Goal: Communication & Community: Answer question/provide support

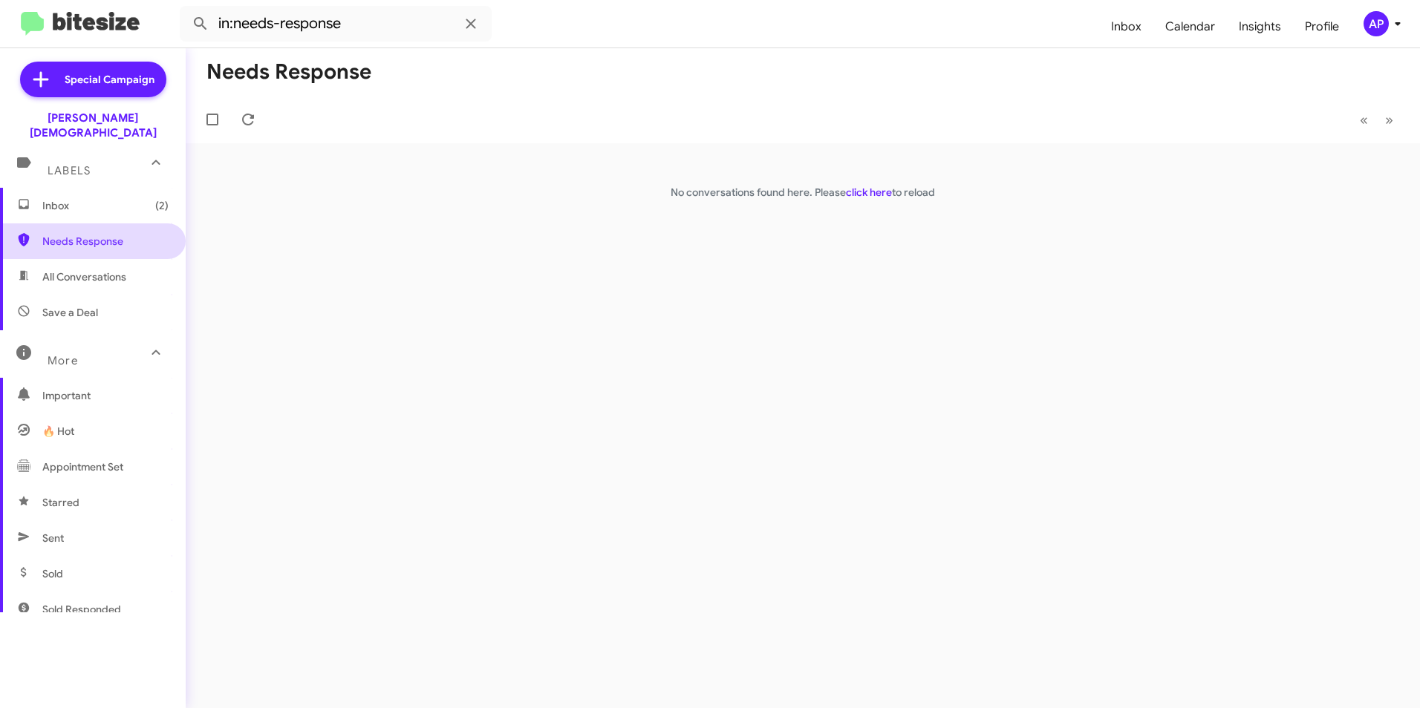
click at [46, 234] on span "Needs Response" at bounding box center [105, 241] width 126 height 15
click at [867, 287] on div "Needs Response « Previous » Next No conversations found here. Please click here…" at bounding box center [803, 378] width 1234 height 660
click at [865, 192] on link "click here" at bounding box center [869, 192] width 46 height 13
click at [458, 322] on div "Needs Response « Previous » Next No conversations found here. Please click here…" at bounding box center [803, 378] width 1234 height 660
click at [450, 230] on div "Needs Response « Previous » Next No conversations found here. Please click here…" at bounding box center [803, 378] width 1234 height 660
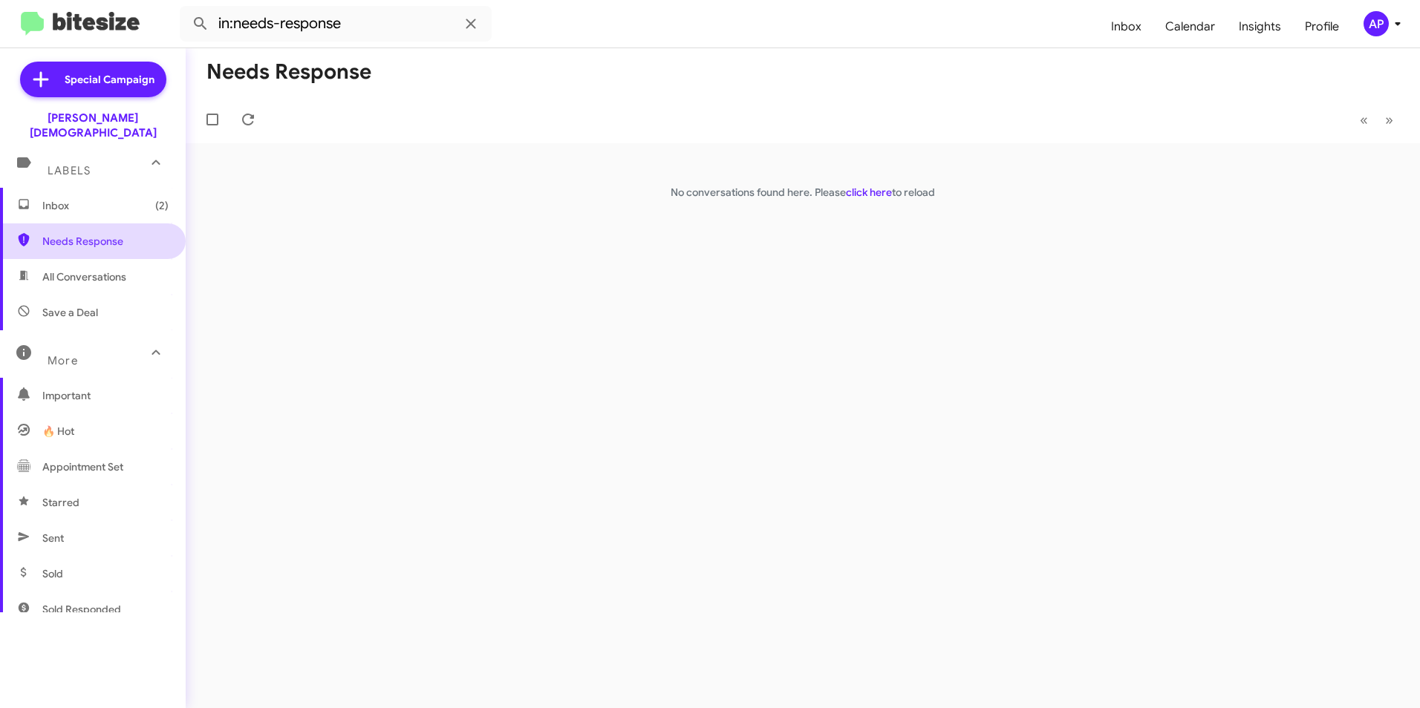
click at [67, 234] on span "Needs Response" at bounding box center [105, 241] width 126 height 15
click at [699, 287] on div "Needs Response « Previous » Next No conversations found here. Please click here…" at bounding box center [803, 378] width 1234 height 660
drag, startPoint x: 699, startPoint y: 287, endPoint x: 858, endPoint y: 191, distance: 185.9
click at [858, 190] on link "click here" at bounding box center [869, 192] width 46 height 13
click at [414, 336] on div "Needs Response « Previous » Next No conversations found here. Please click here…" at bounding box center [803, 378] width 1234 height 660
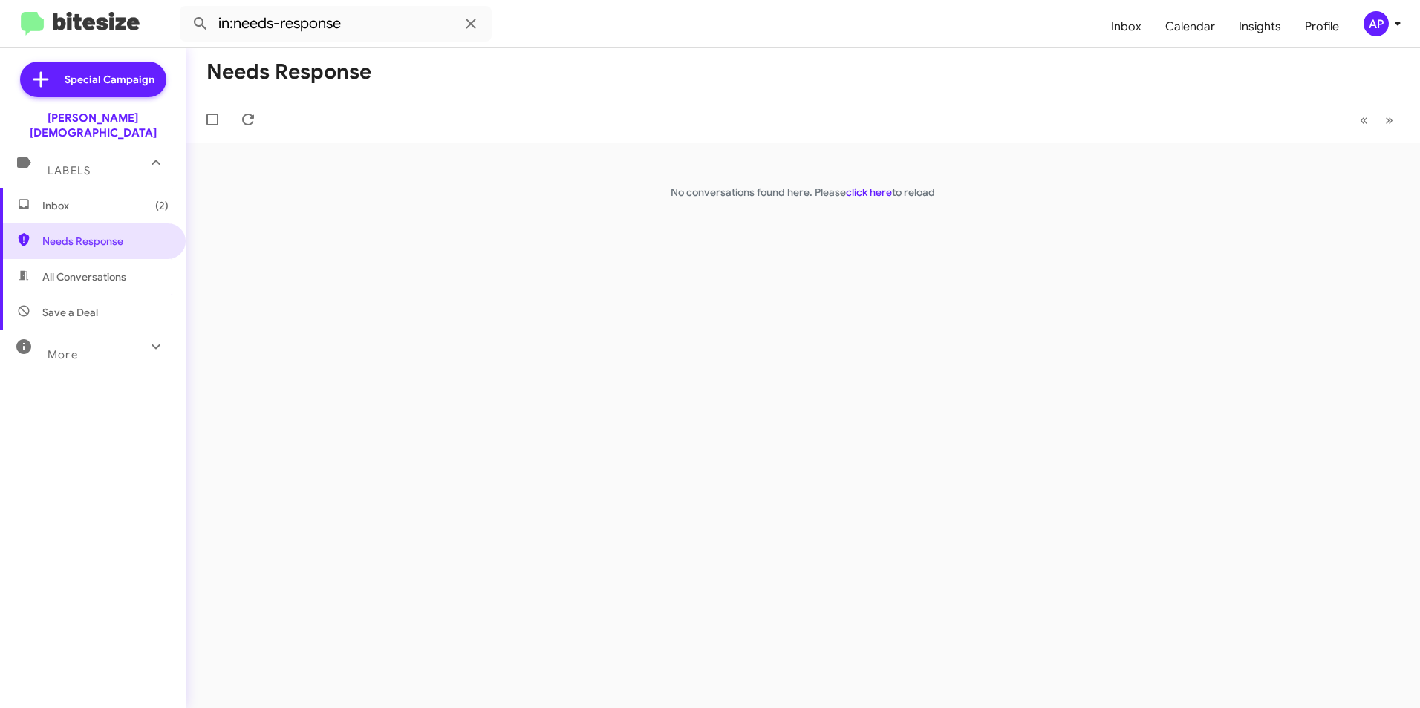
click at [421, 281] on div "Needs Response « Previous » Next No conversations found here. Please click here…" at bounding box center [803, 378] width 1234 height 660
click at [77, 234] on span "Needs Response" at bounding box center [105, 241] width 126 height 15
click at [855, 192] on link "click here" at bounding box center [869, 192] width 46 height 13
click at [894, 290] on div "Needs Response « Previous » Next No conversations found here. Please click here…" at bounding box center [803, 378] width 1234 height 660
click at [867, 192] on link "click here" at bounding box center [869, 192] width 46 height 13
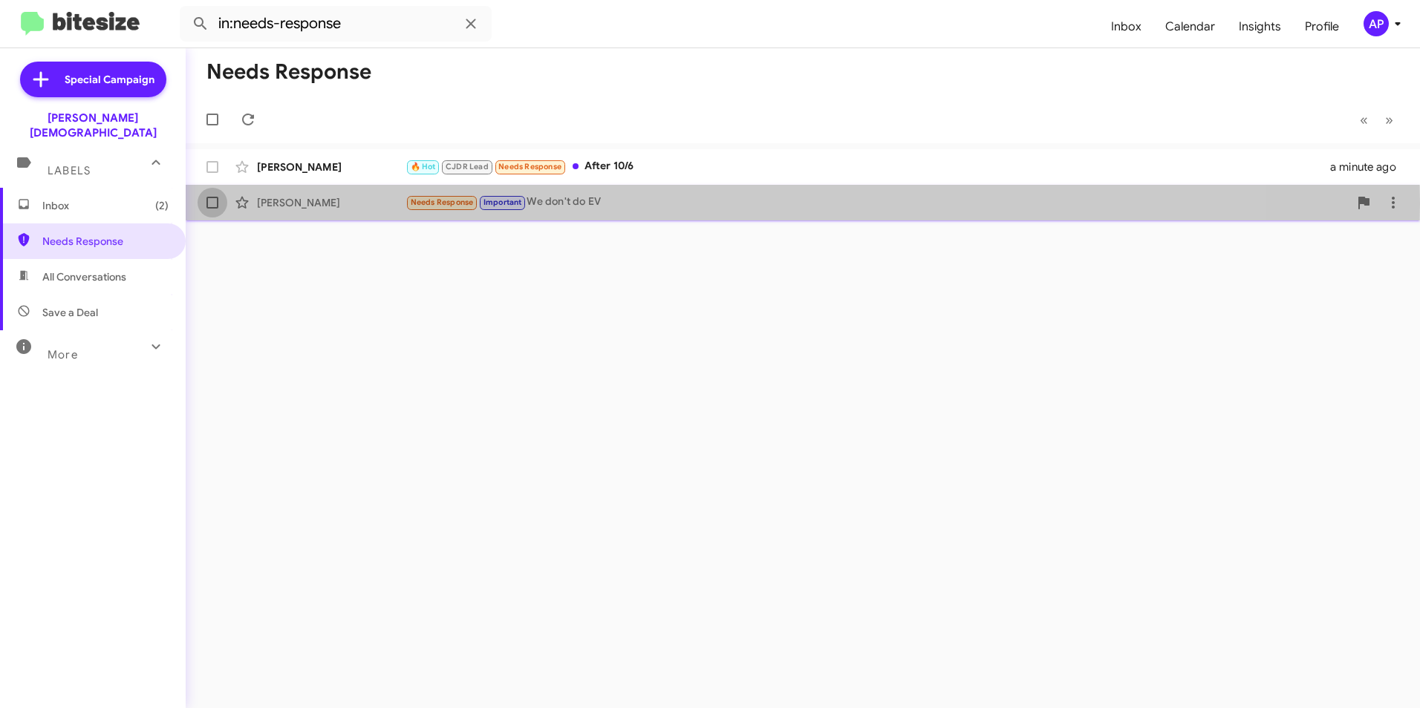
click at [211, 203] on span at bounding box center [212, 203] width 12 height 12
click at [212, 209] on input "checkbox" at bounding box center [212, 209] width 1 height 1
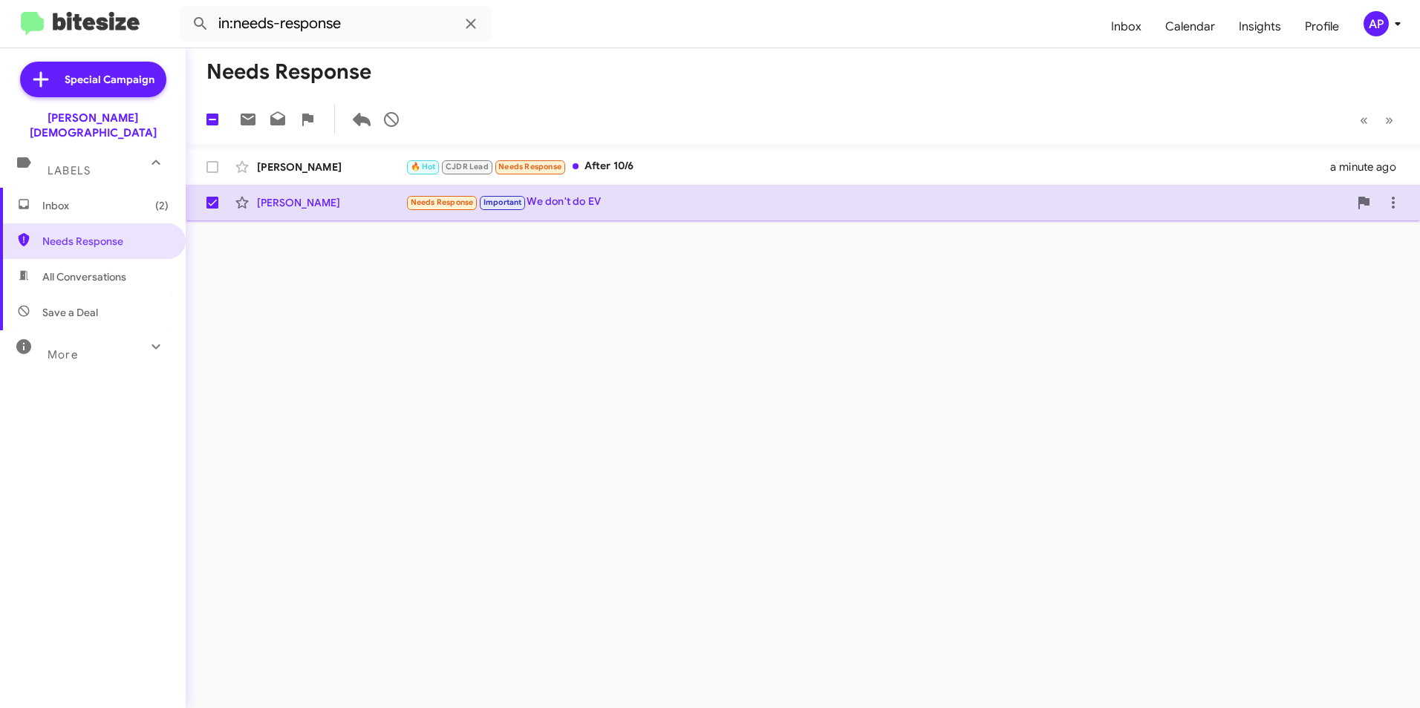
click at [426, 205] on span "Needs Response" at bounding box center [442, 203] width 63 height 10
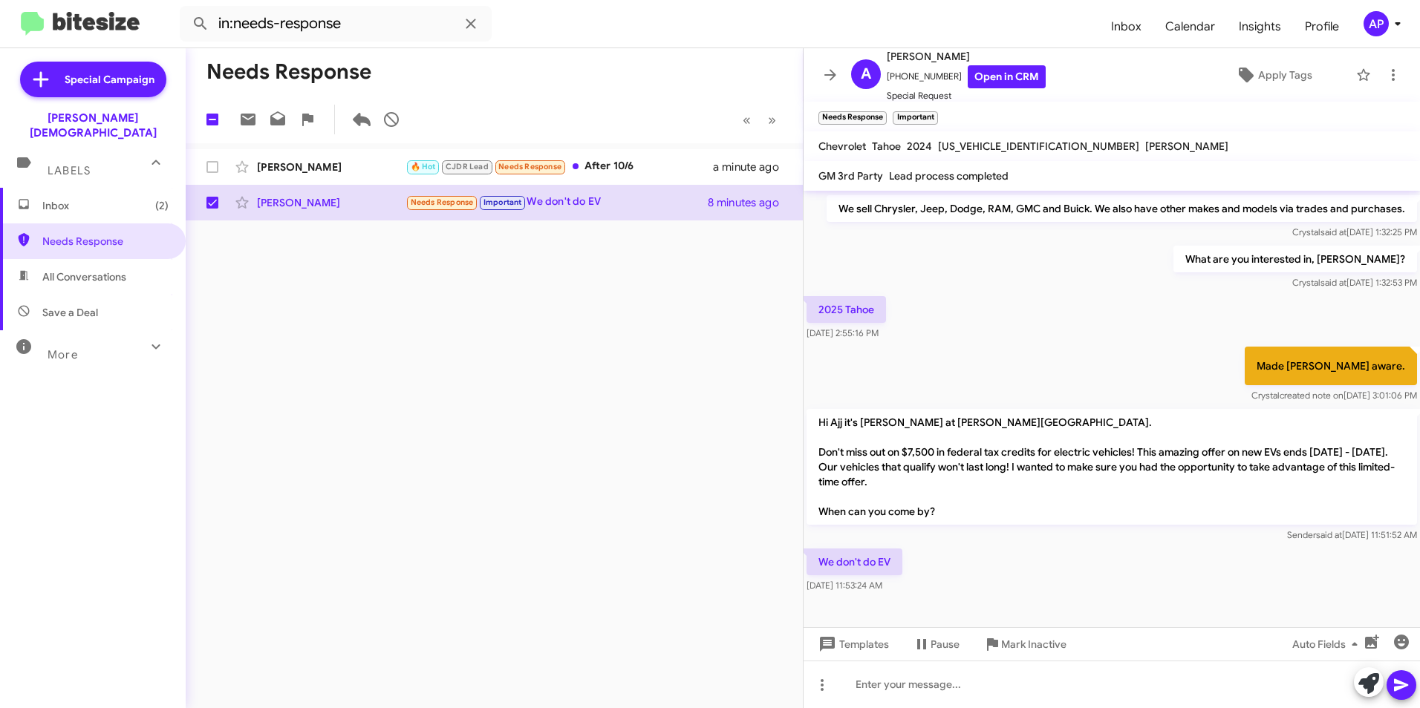
scroll to position [275, 0]
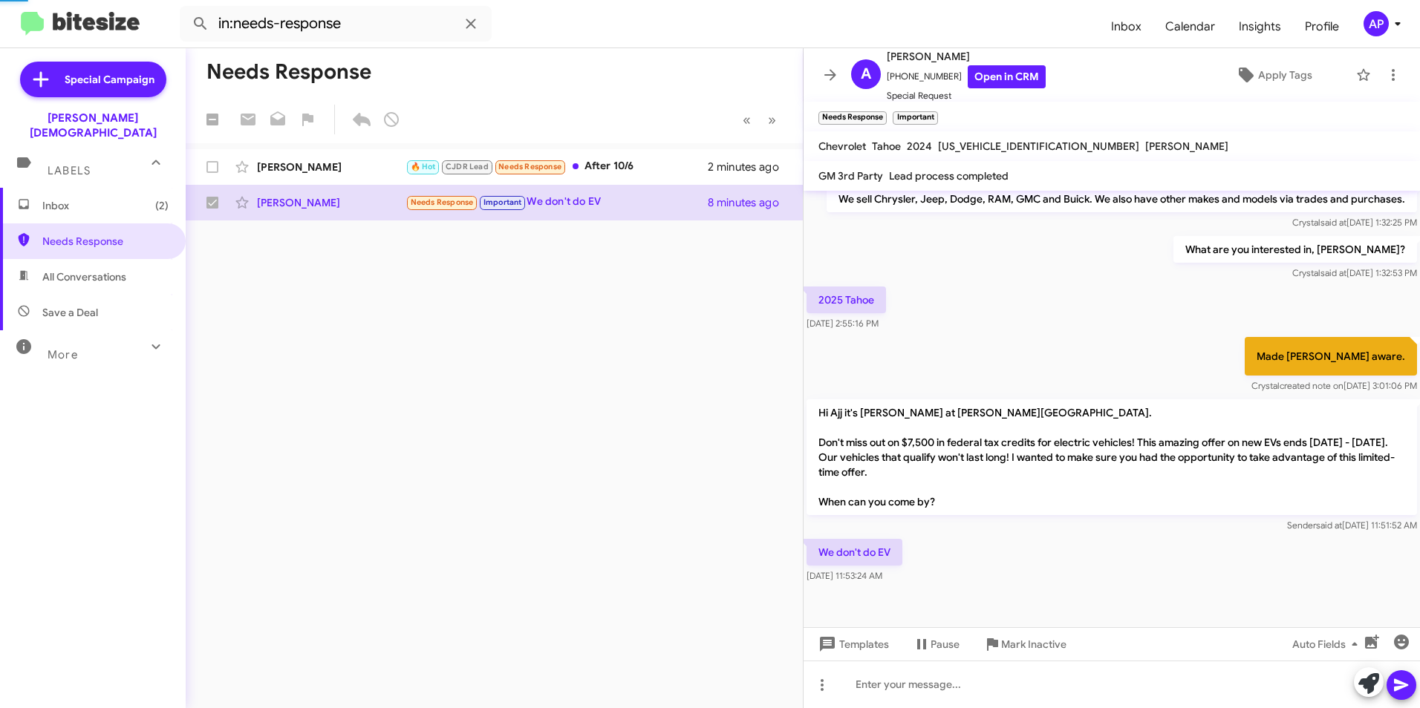
checkbox input "false"
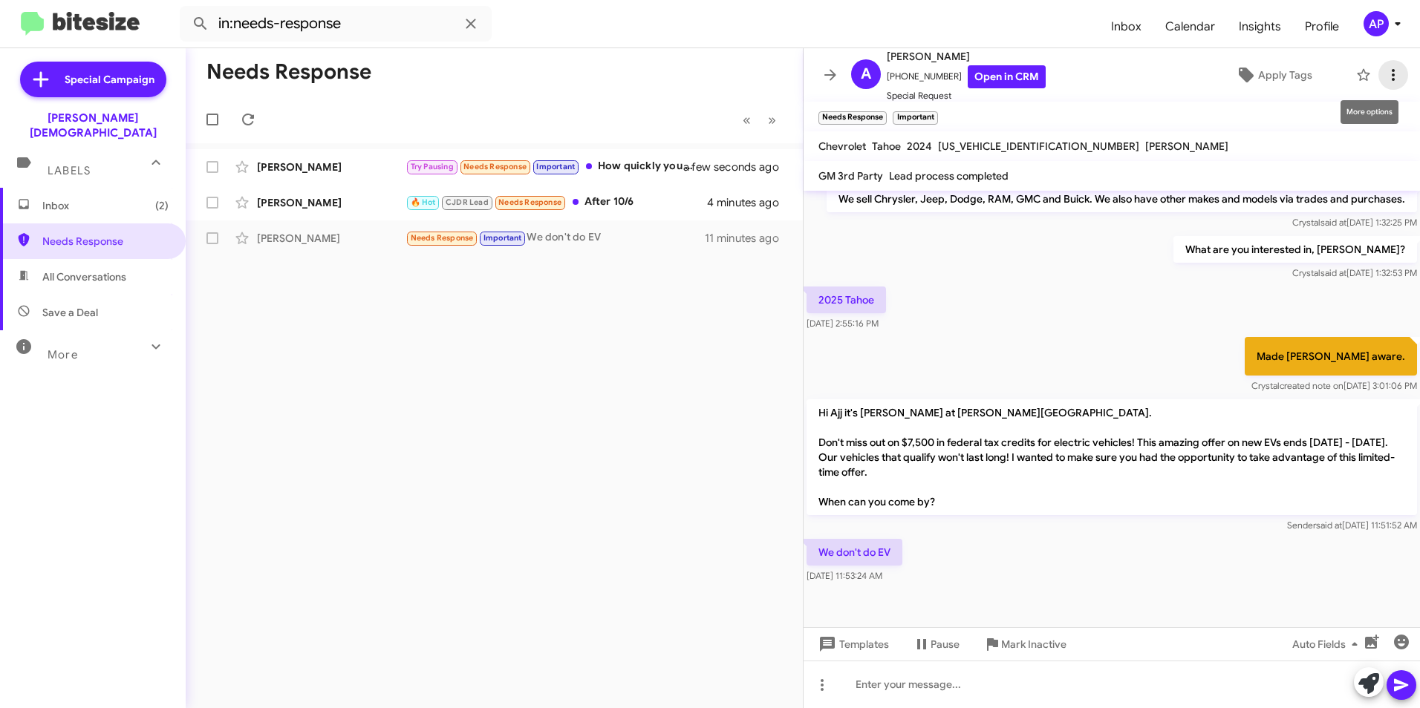
click at [1385, 73] on icon at bounding box center [1393, 75] width 18 height 18
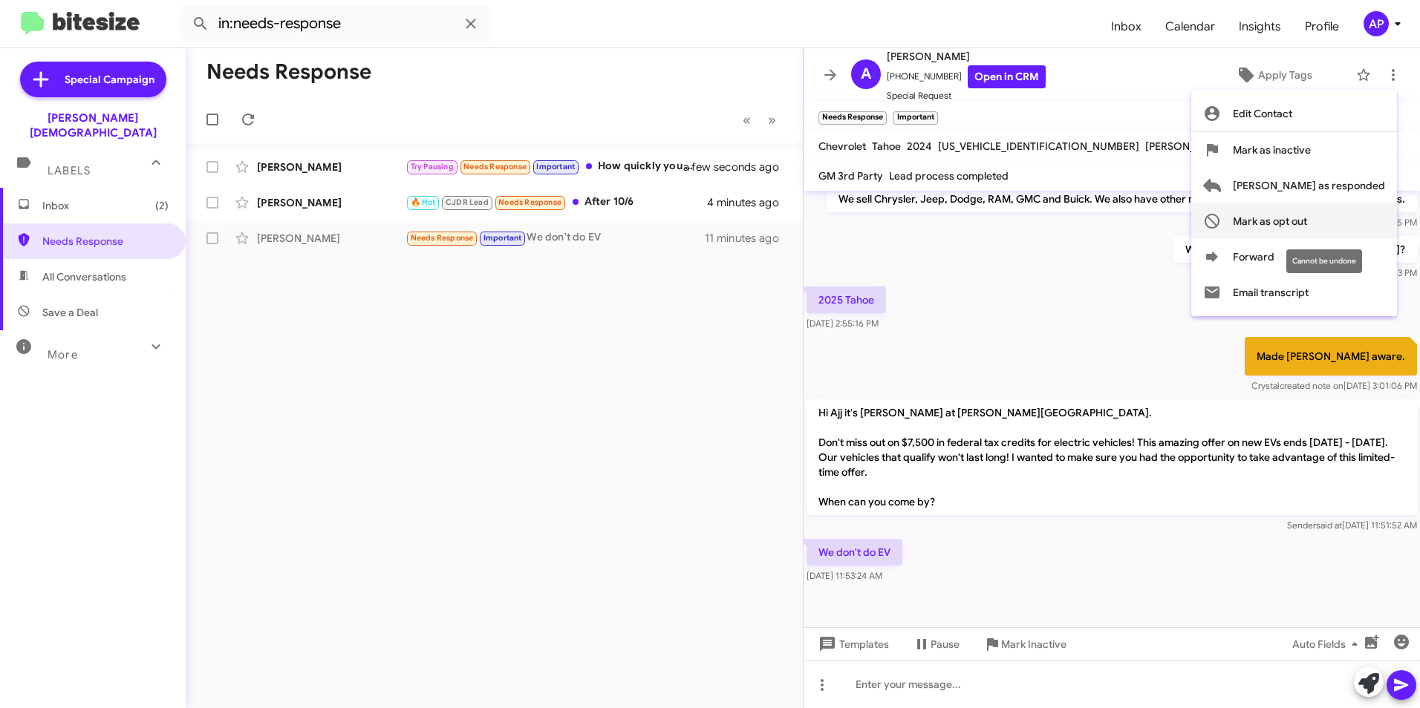
click at [1307, 221] on span "Mark as opt out" at bounding box center [1270, 221] width 74 height 36
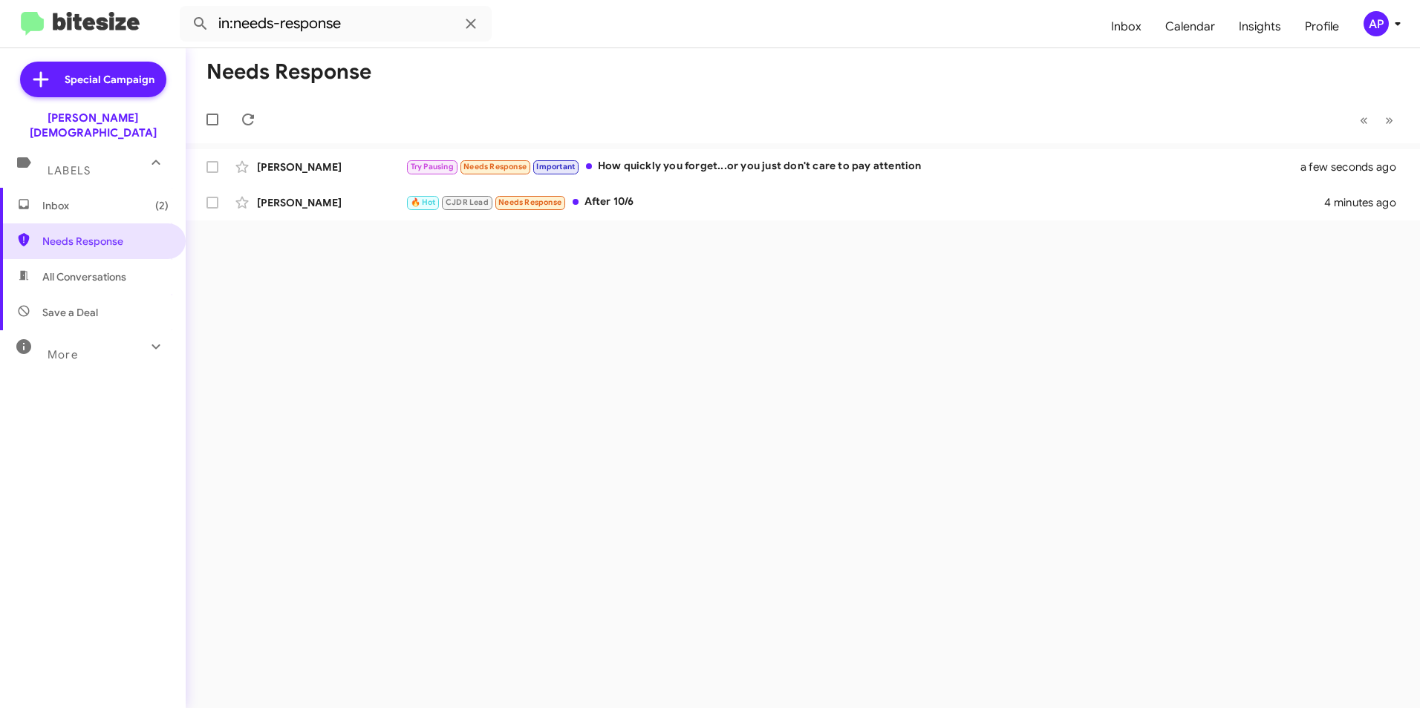
click at [694, 354] on div "Needs Response « Previous » Next [PERSON_NAME] Try Pausing Needs Response Impor…" at bounding box center [803, 378] width 1234 height 660
click at [635, 335] on div "Needs Response « Previous » Next [PERSON_NAME] Try Pausing Needs Response Impor…" at bounding box center [803, 378] width 1234 height 660
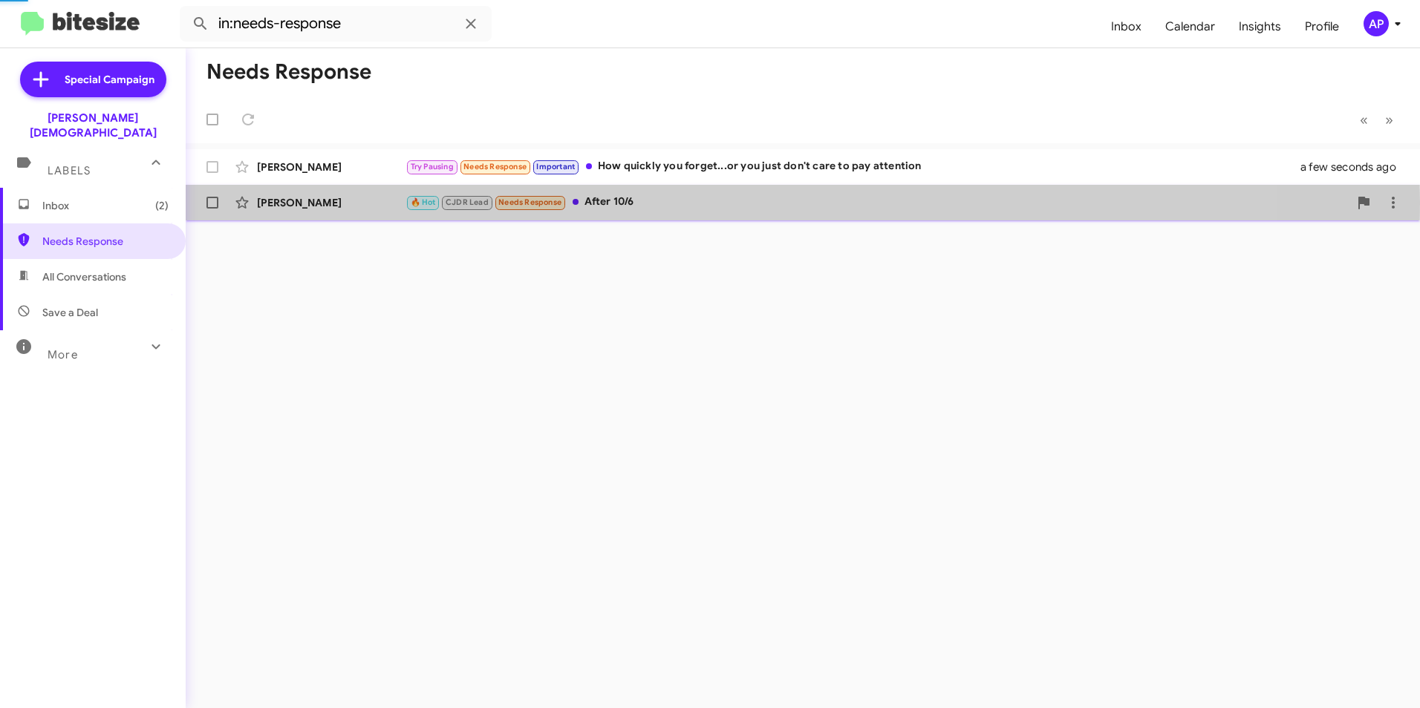
click at [310, 201] on div "[PERSON_NAME]" at bounding box center [331, 202] width 149 height 15
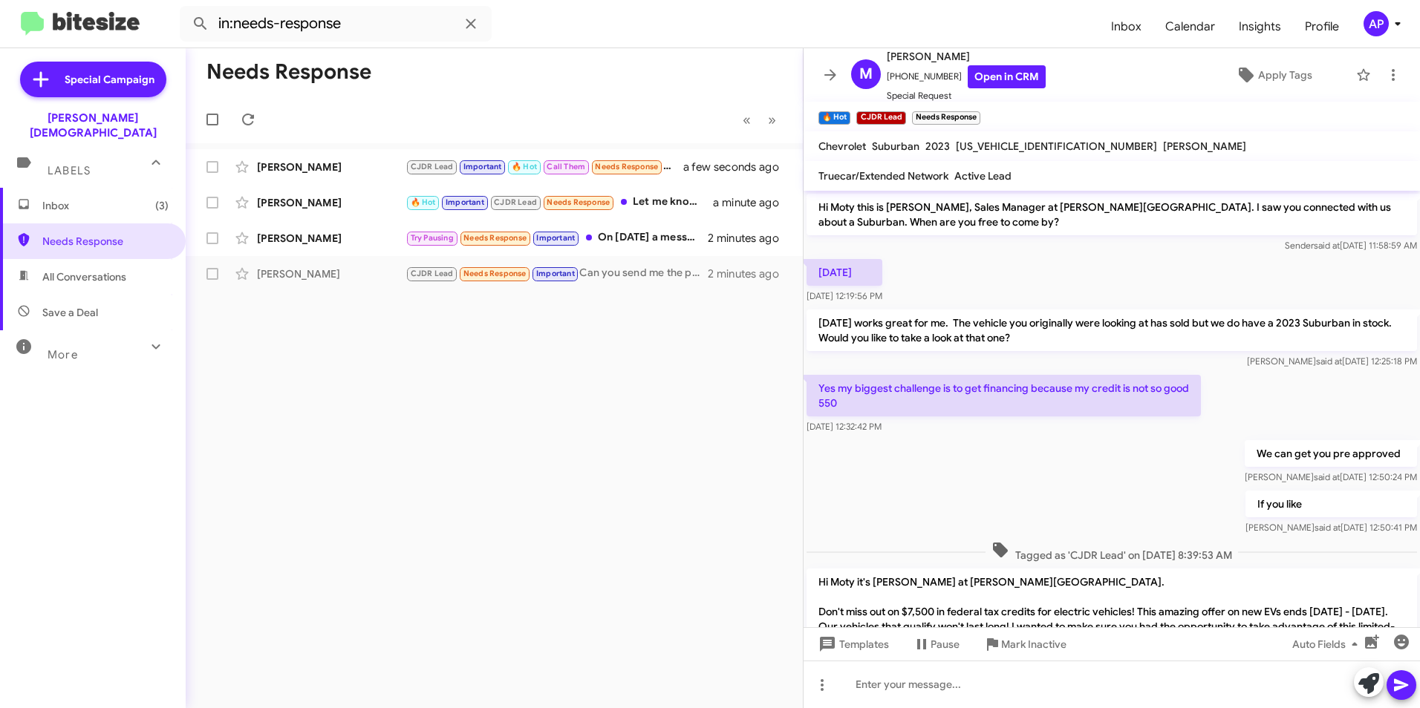
click at [404, 401] on div "Needs Response « Previous » Next [PERSON_NAME] CJDR Lead Important 🔥 Hot Call T…" at bounding box center [494, 378] width 617 height 660
click at [578, 360] on div "Needs Response « Previous » Next [PERSON_NAME] CJDR Lead Important 🔥 Hot Call T…" at bounding box center [494, 378] width 617 height 660
click at [320, 236] on div "[PERSON_NAME]" at bounding box center [331, 238] width 149 height 15
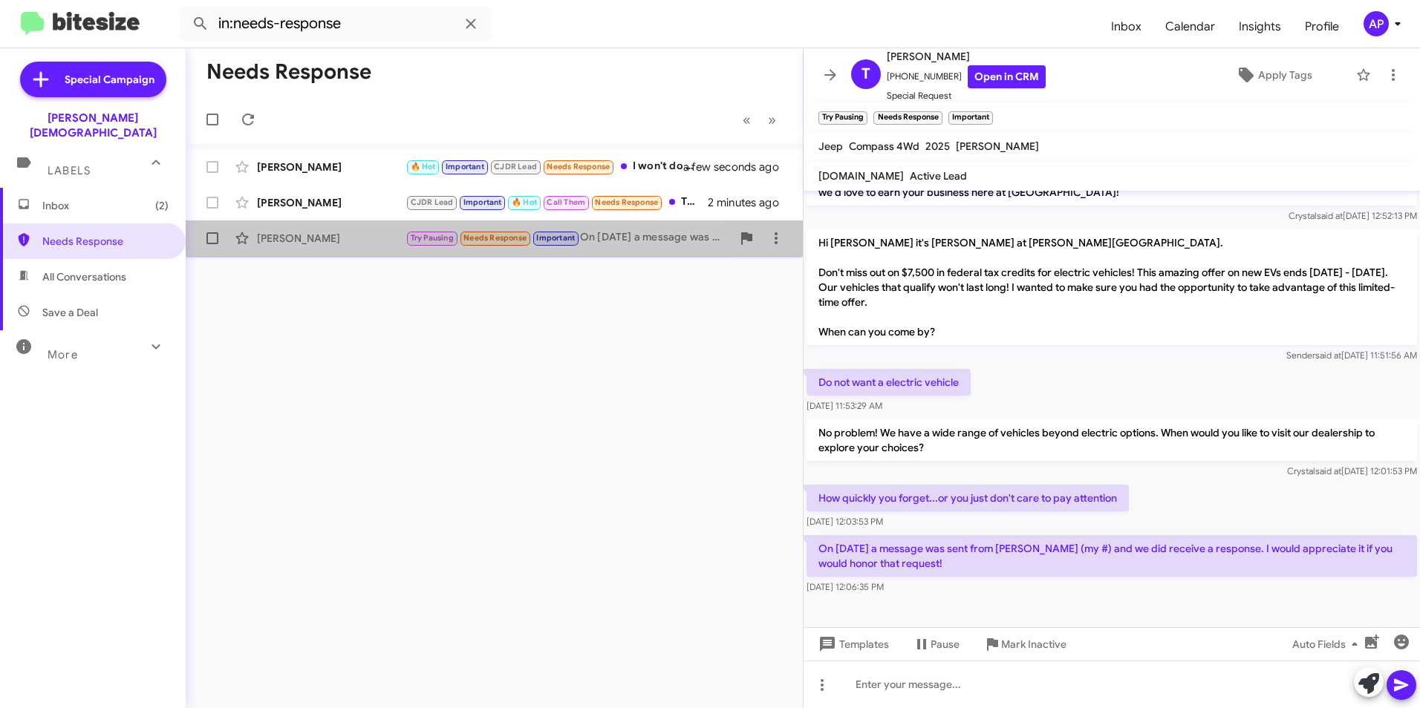
click at [294, 237] on div "[PERSON_NAME]" at bounding box center [331, 238] width 149 height 15
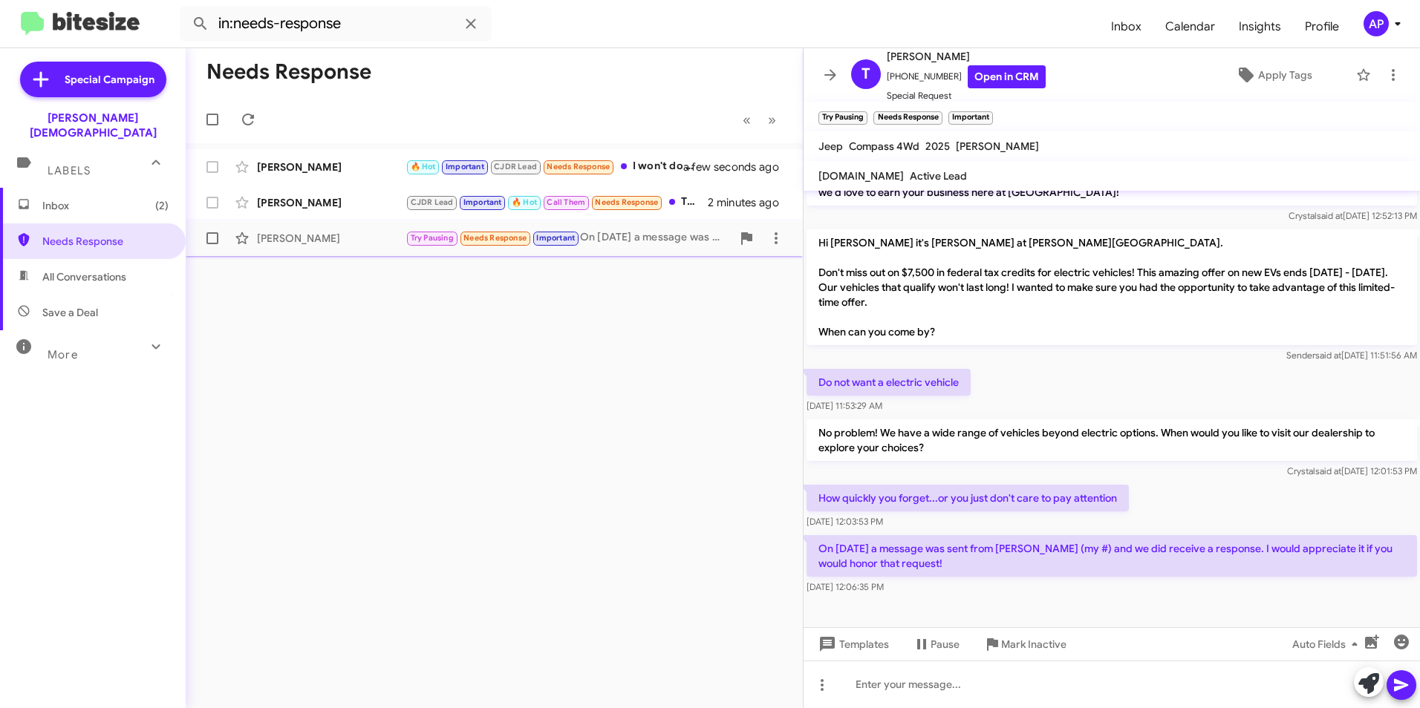
click at [212, 235] on span at bounding box center [212, 238] width 12 height 12
click at [212, 244] on input "checkbox" at bounding box center [212, 244] width 1 height 1
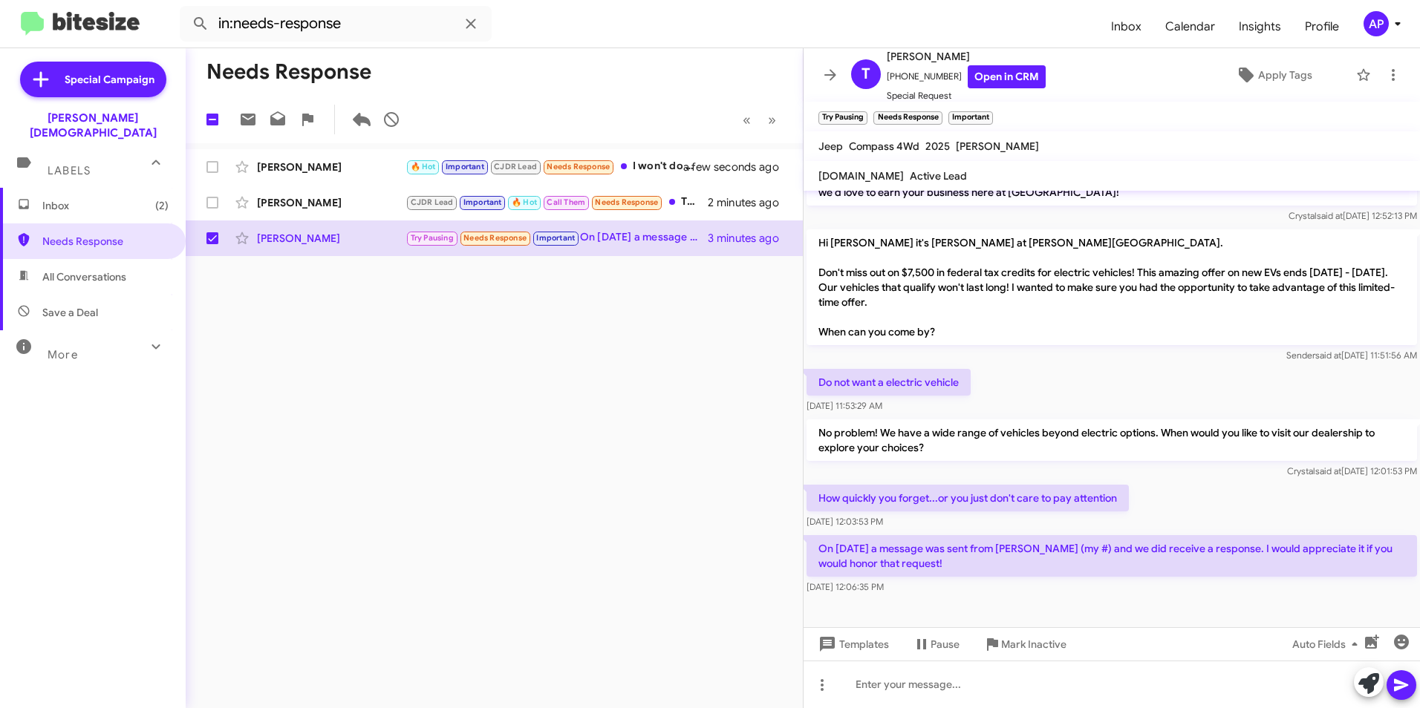
click at [493, 344] on div "Needs Response 1 « Previous » Next [PERSON_NAME] 🔥 Hot Important CJDR Lead Need…" at bounding box center [494, 378] width 617 height 660
checkbox input "false"
